Goal: Information Seeking & Learning: Check status

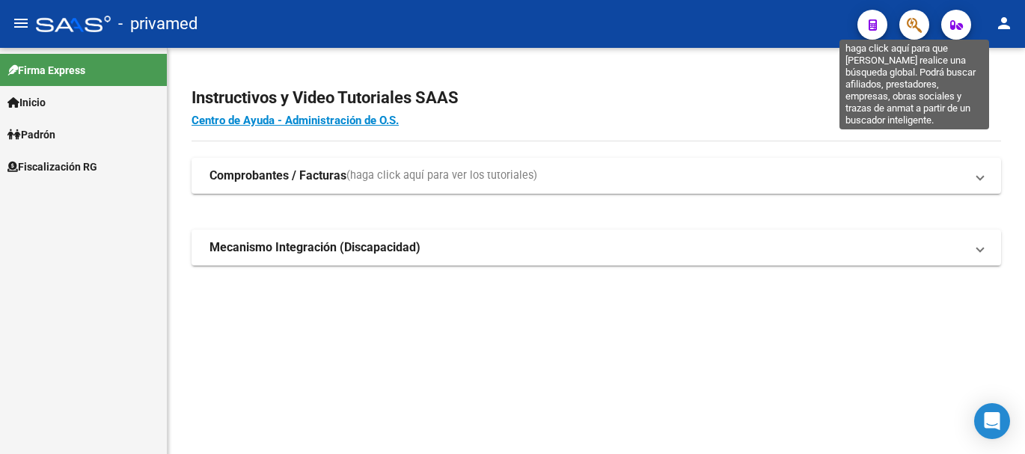
click at [914, 21] on icon "button" at bounding box center [914, 24] width 15 height 17
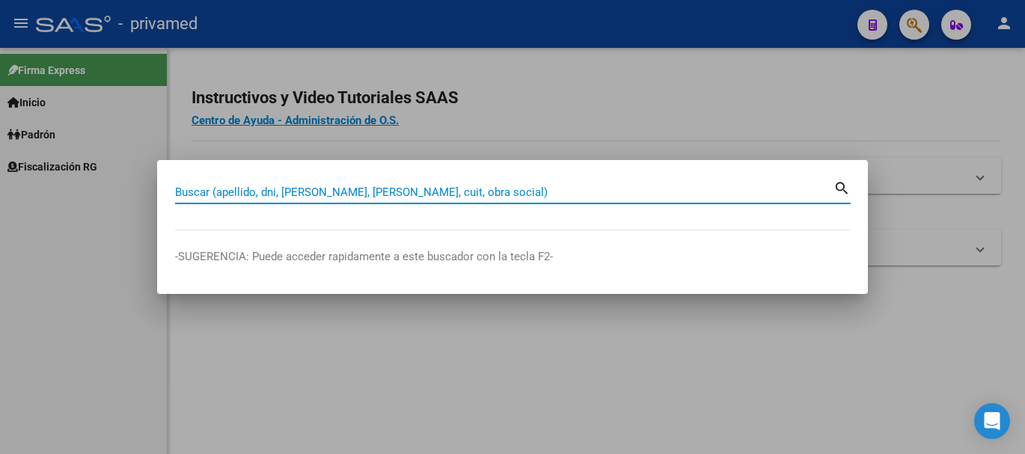
paste input "20298463459"
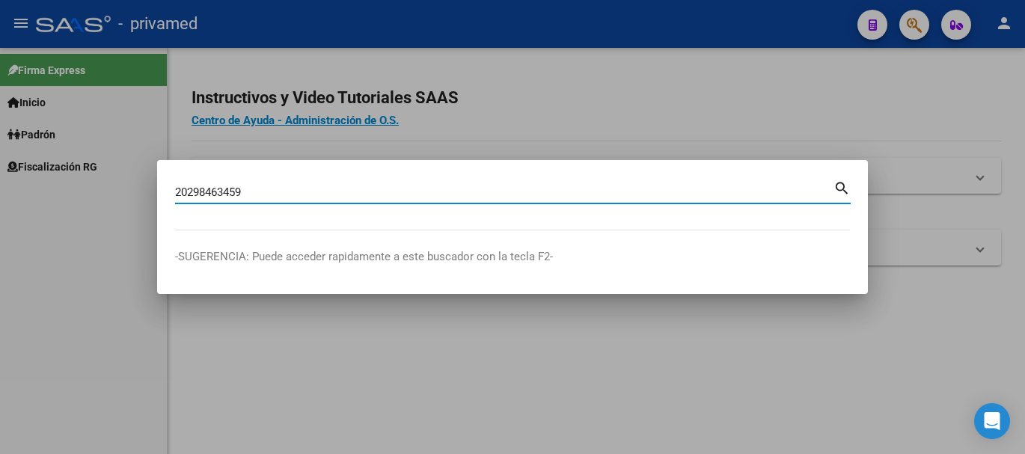
type input "20298463459"
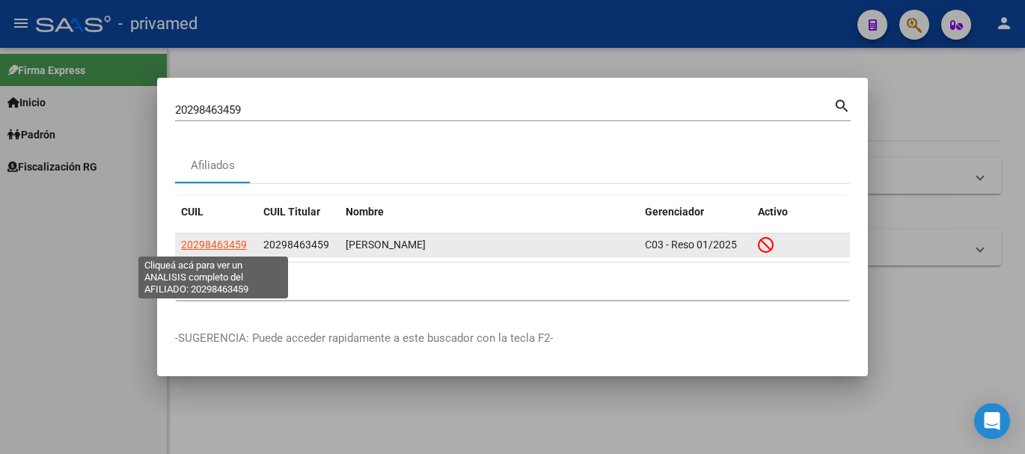
click at [225, 248] on span "20298463459" at bounding box center [214, 245] width 66 height 12
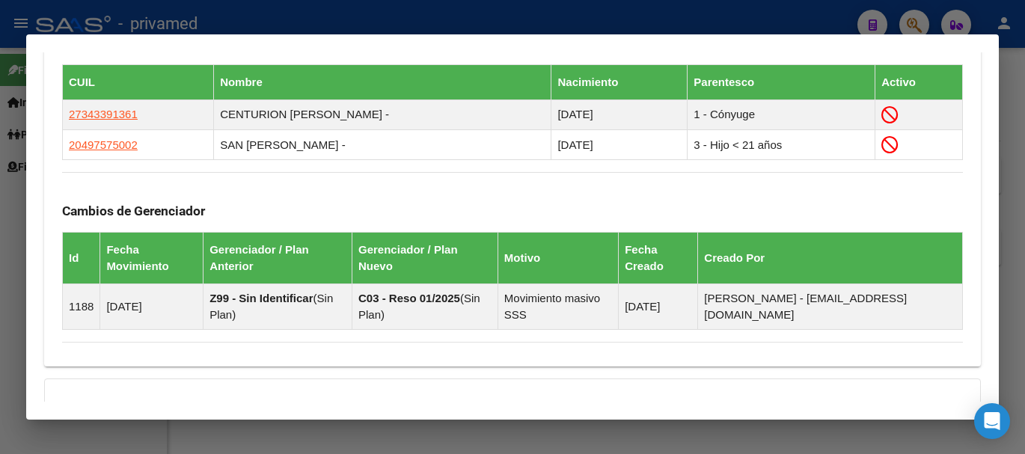
scroll to position [987, 0]
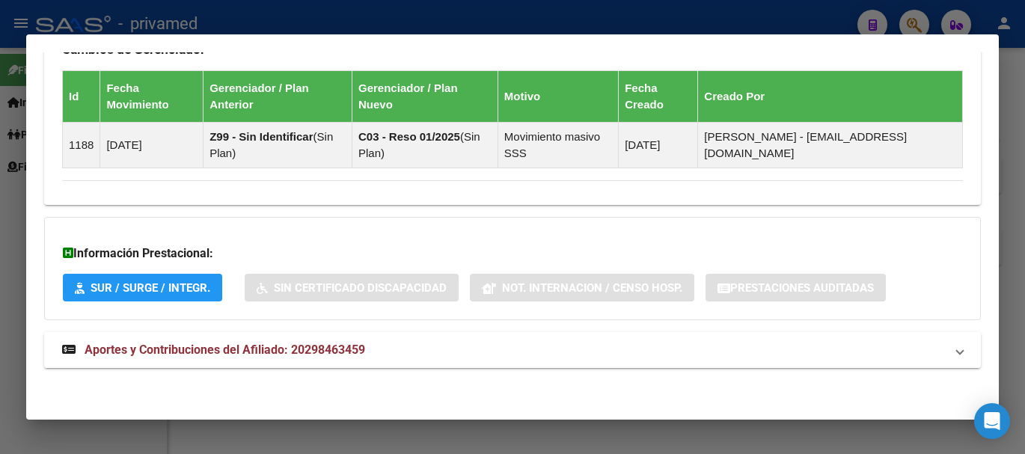
click at [257, 343] on strong "Aportes y Contribuciones del Afiliado: 20298463459" at bounding box center [213, 350] width 303 height 18
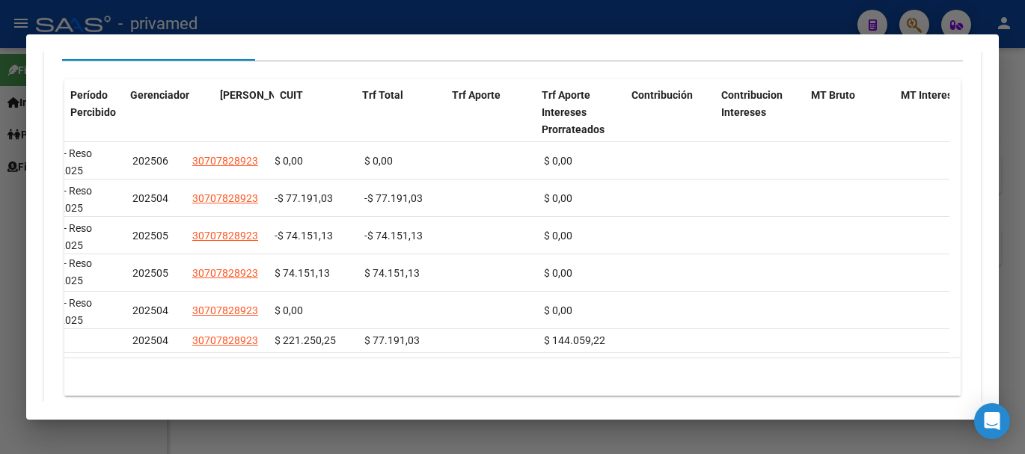
scroll to position [0, 0]
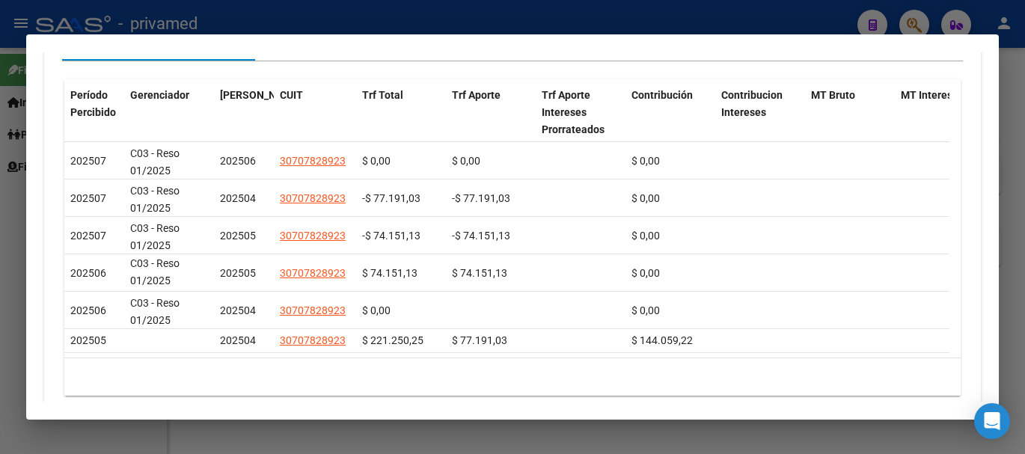
click at [671, 404] on mat-dialog-container "Análisis Afiliado - CUIL: 20298463459 DATOS PADRÓN ÁGIL: SAN MARTIN GABRIEL ROD…" at bounding box center [512, 227] width 972 height 386
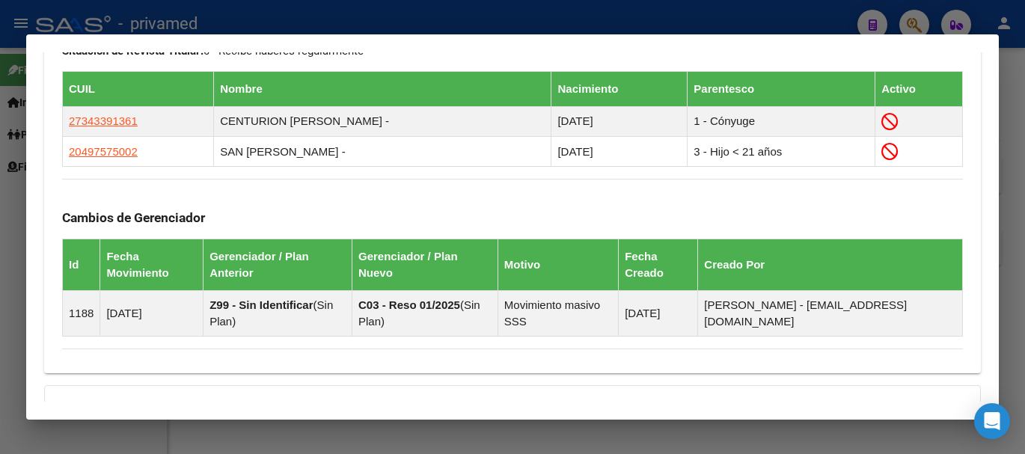
scroll to position [444, 0]
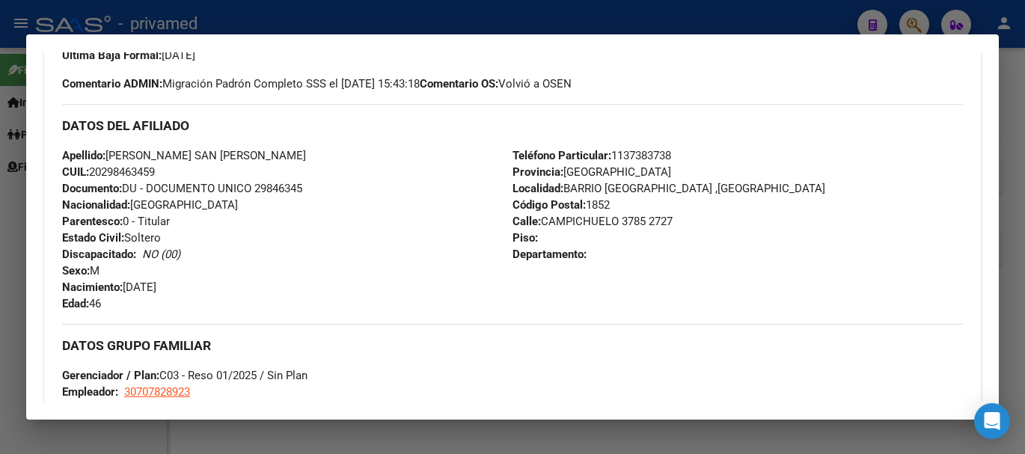
click at [1024, 118] on div at bounding box center [512, 227] width 1025 height 454
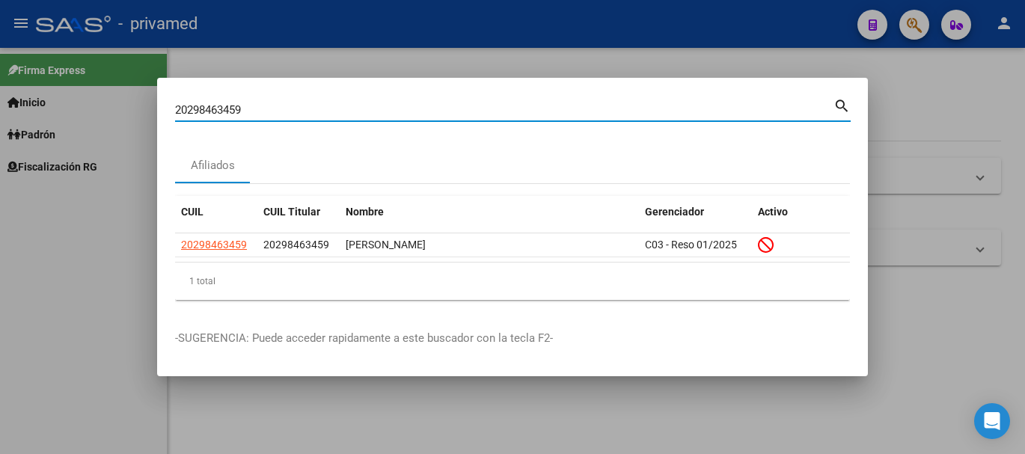
drag, startPoint x: 458, startPoint y: 103, endPoint x: 162, endPoint y: 113, distance: 296.3
click at [162, 113] on mat-dialog-content "20298463459 Buscar (apellido, dni, cuil, nro traspaso, cuit, obra social) searc…" at bounding box center [512, 204] width 711 height 216
paste input "20296640132"
type input "20296640132"
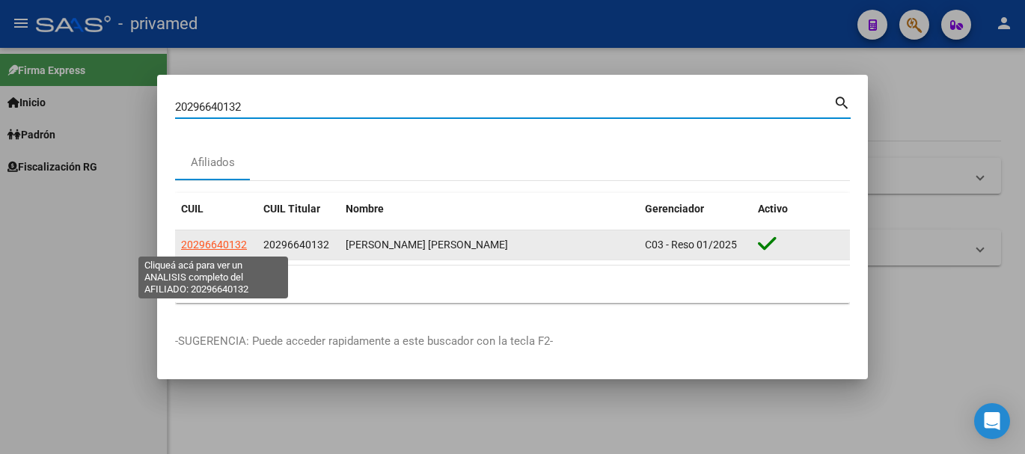
click at [207, 248] on span "20296640132" at bounding box center [214, 245] width 66 height 12
type textarea "20296640132"
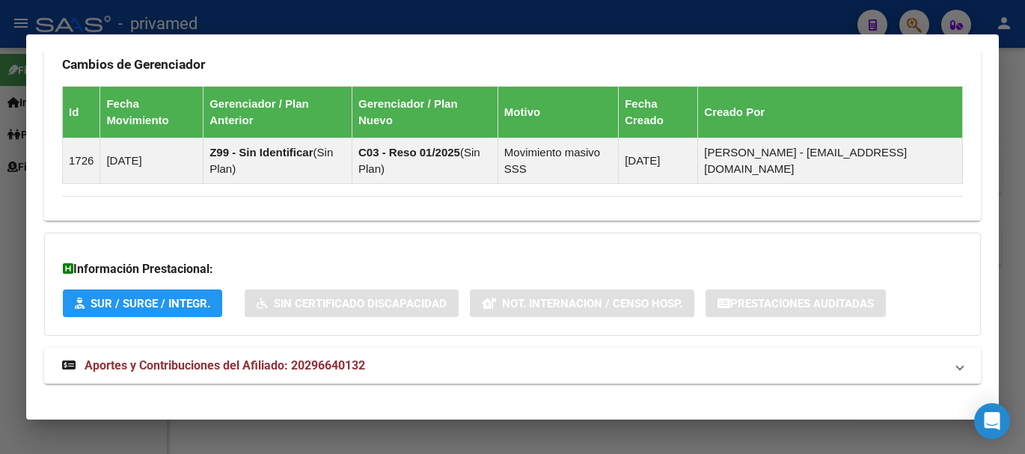
scroll to position [912, 0]
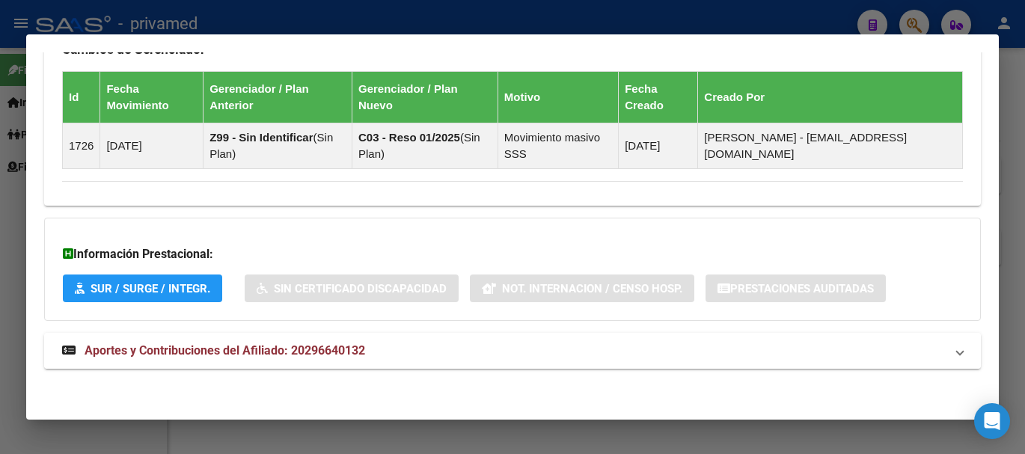
click at [311, 349] on span "Aportes y Contribuciones del Afiliado: 20296640132" at bounding box center [225, 350] width 280 height 14
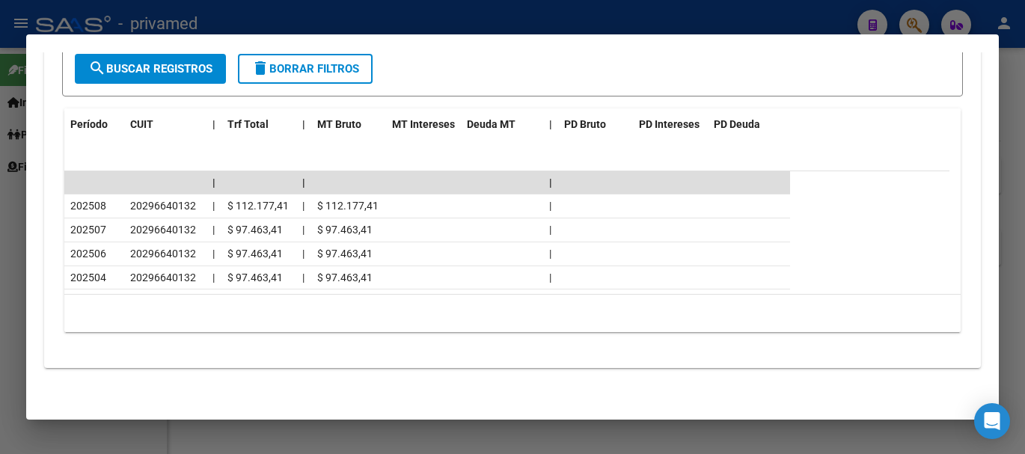
scroll to position [1218, 0]
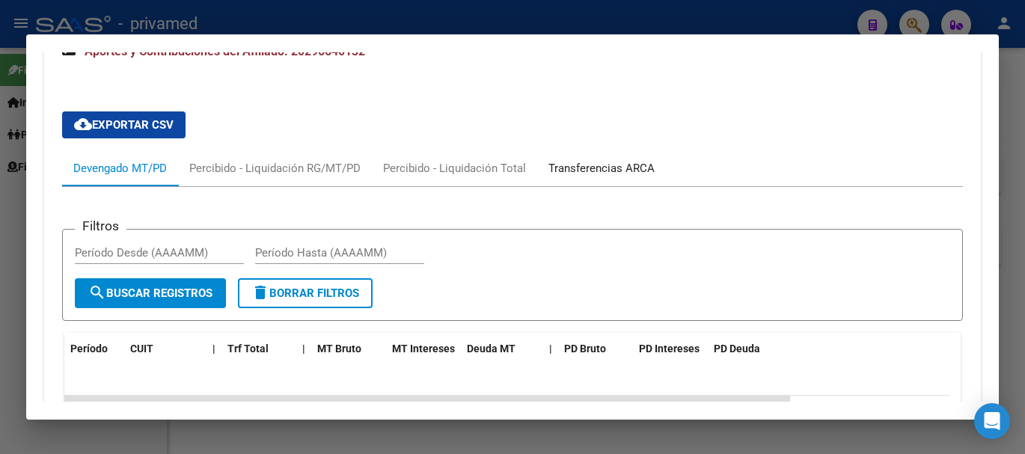
click at [597, 164] on div "Transferencias ARCA" at bounding box center [601, 168] width 106 height 16
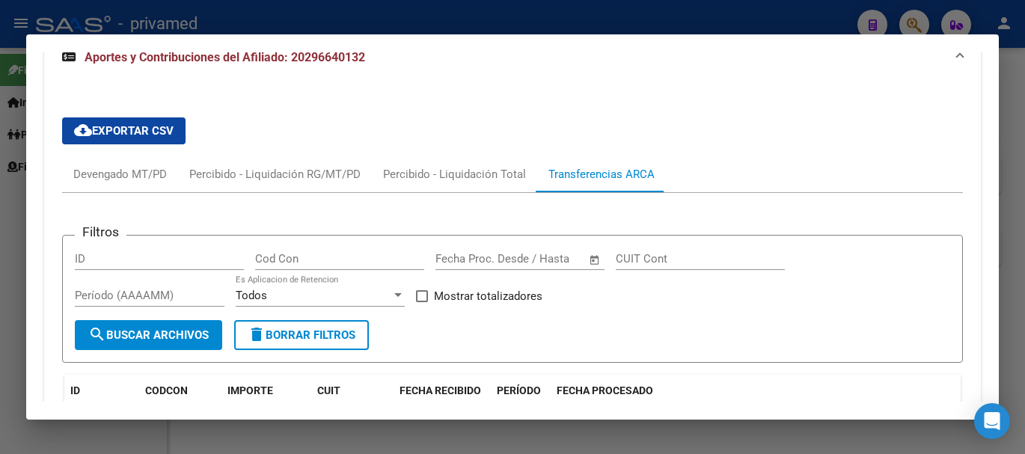
scroll to position [1361, 0]
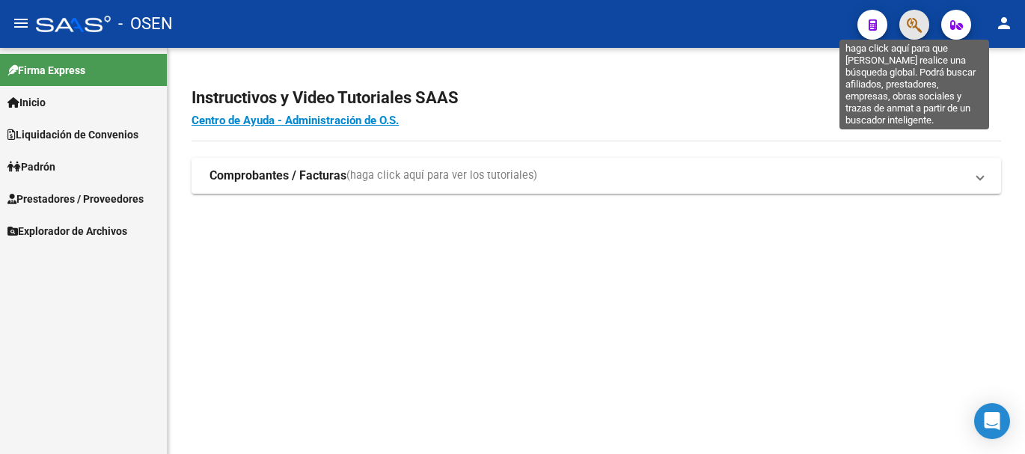
click at [918, 34] on icon "button" at bounding box center [914, 24] width 15 height 17
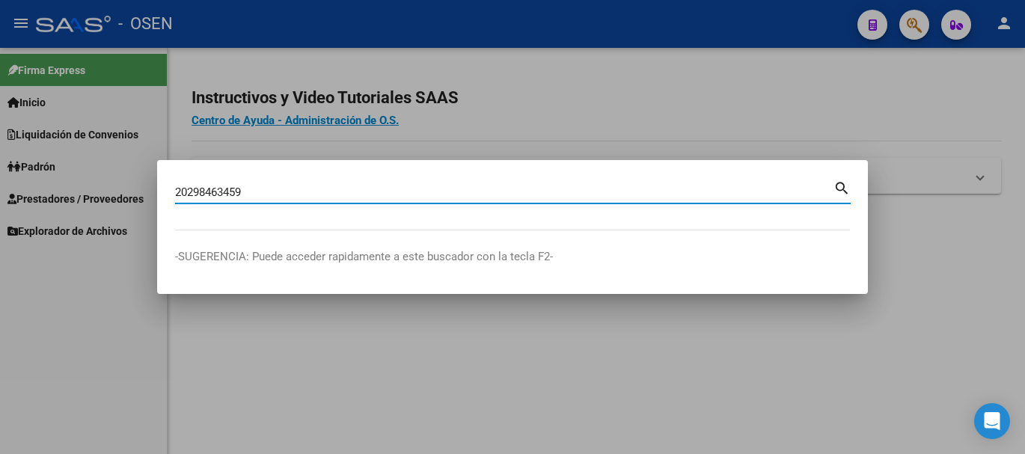
type input "20298463459"
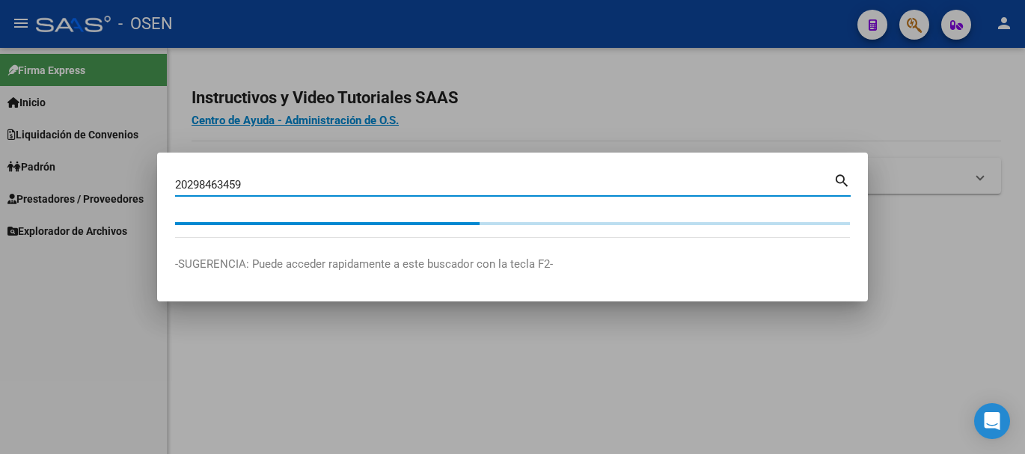
click at [260, 184] on input "20298463459" at bounding box center [504, 184] width 658 height 13
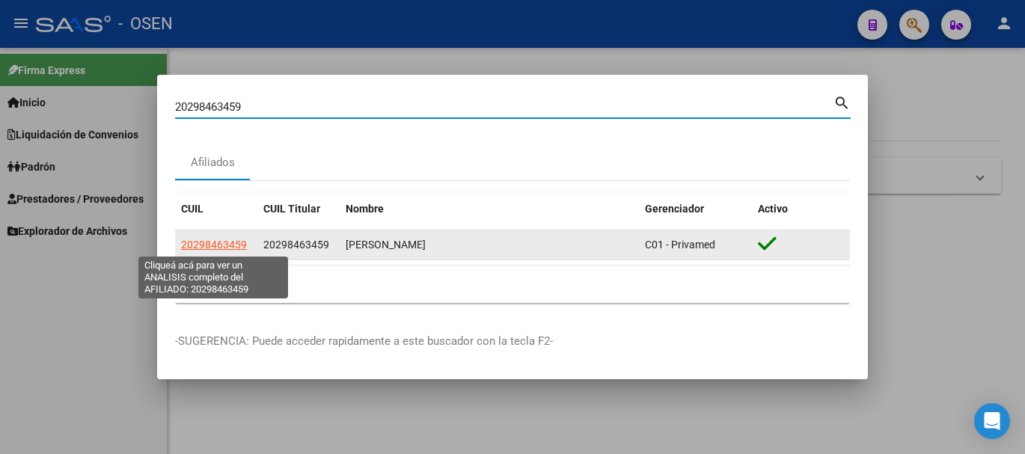
click at [230, 248] on span "20298463459" at bounding box center [214, 245] width 66 height 12
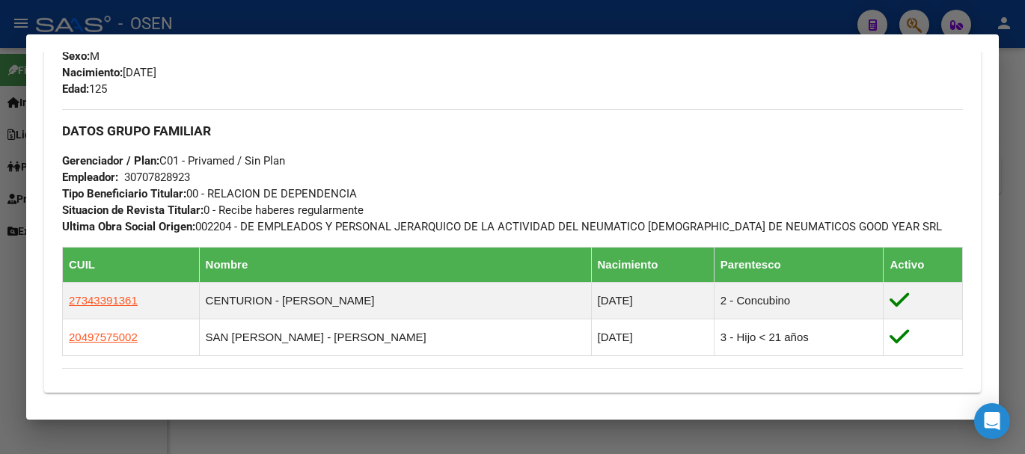
scroll to position [862, 0]
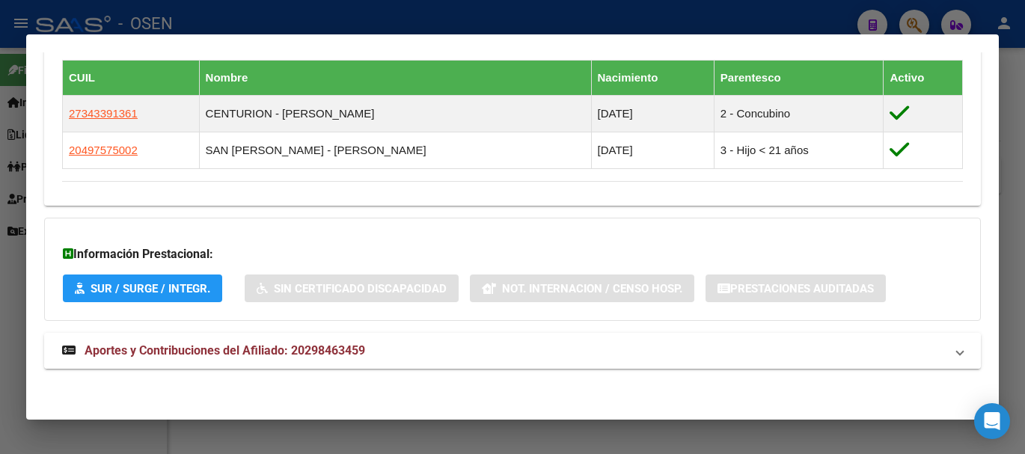
click at [265, 356] on span "Aportes y Contribuciones del Afiliado: 20298463459" at bounding box center [225, 350] width 280 height 14
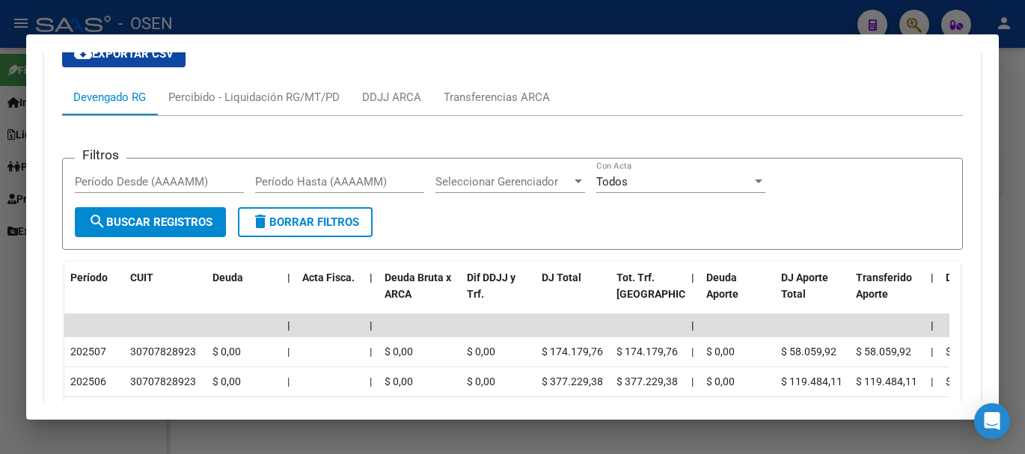
scroll to position [1511, 0]
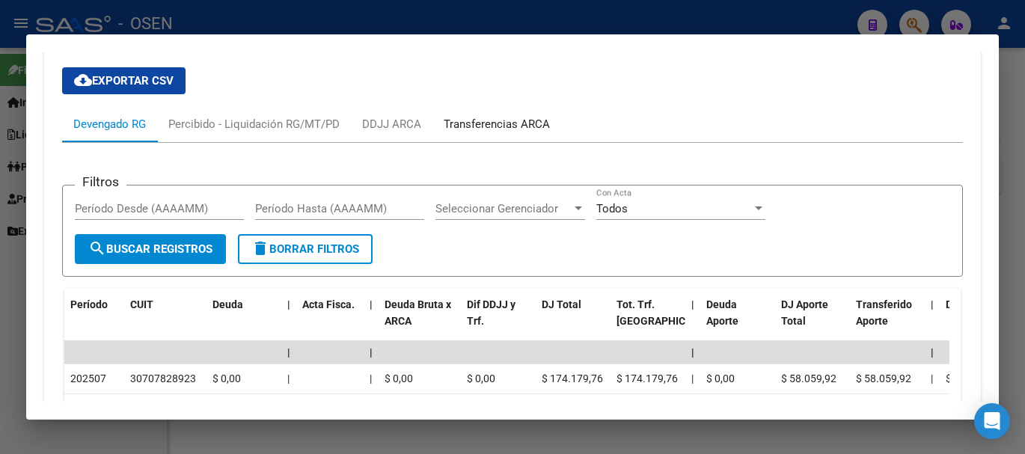
click at [491, 129] on div "Transferencias ARCA" at bounding box center [497, 124] width 106 height 16
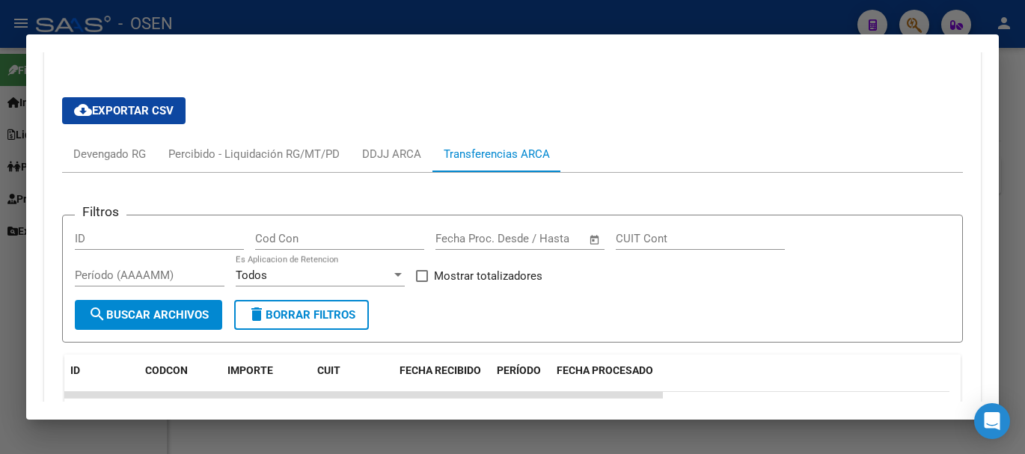
scroll to position [1331, 0]
